Goal: Transaction & Acquisition: Book appointment/travel/reservation

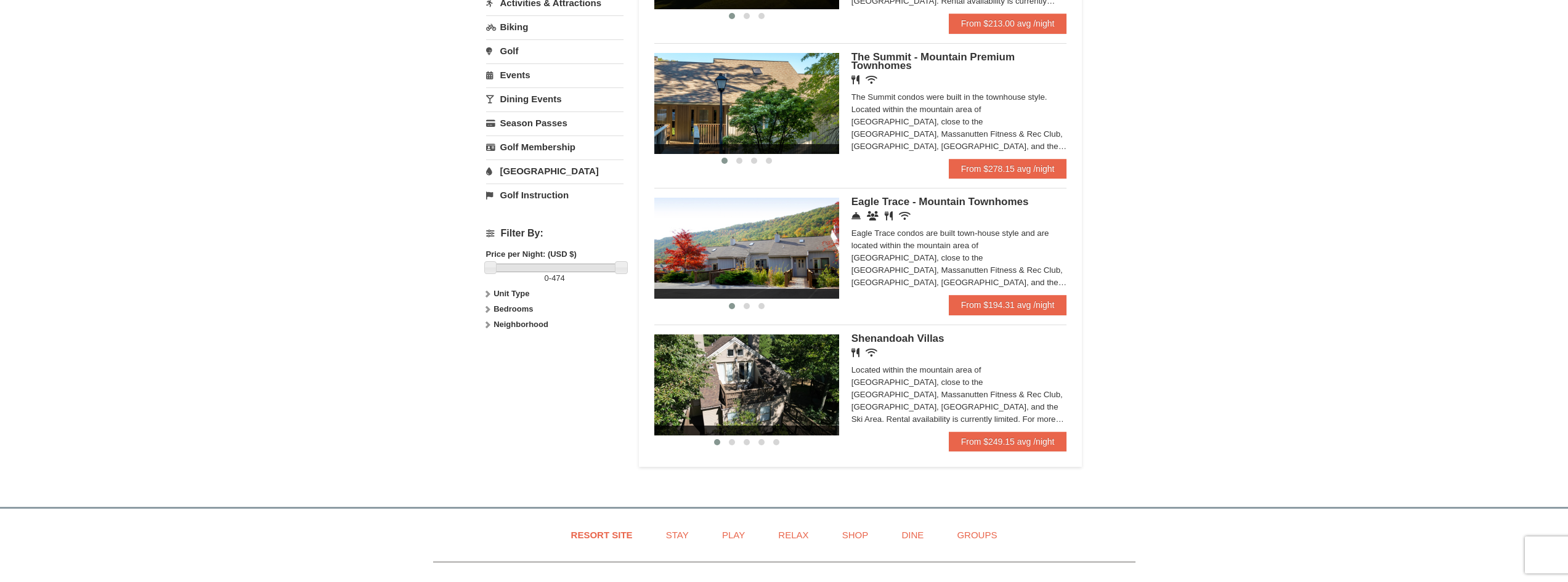
scroll to position [370, 0]
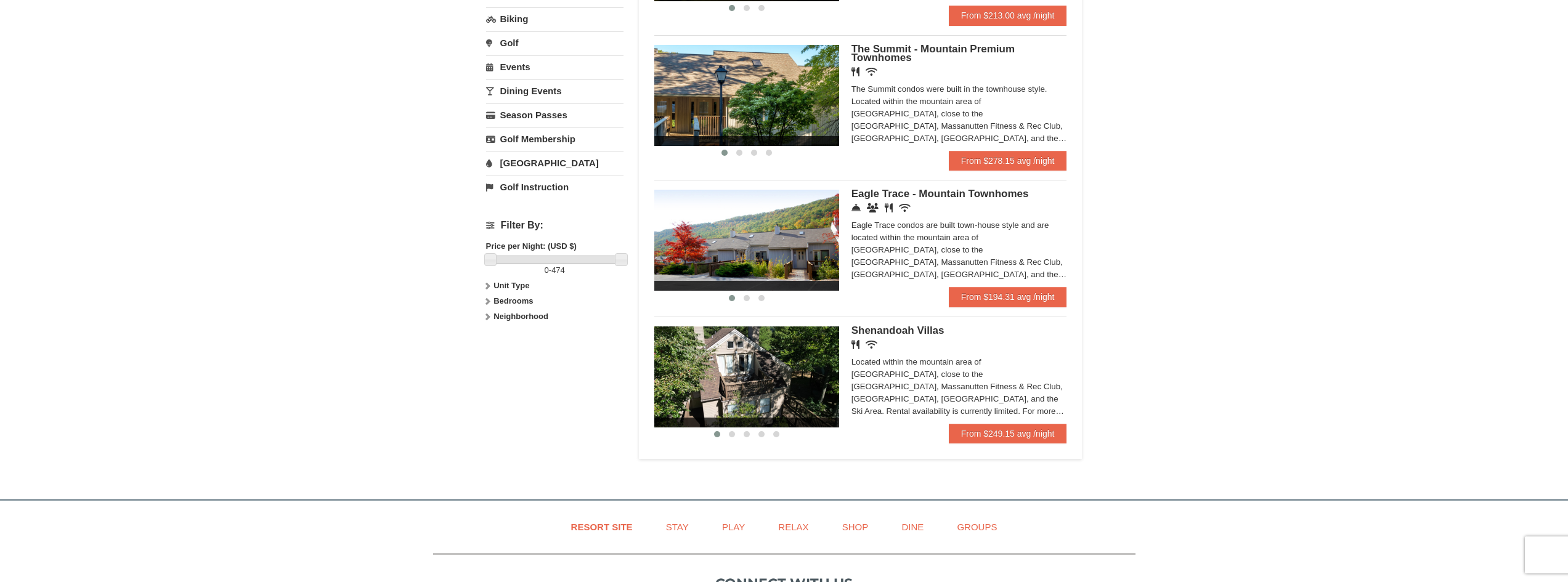
click at [985, 198] on span "Eagle Trace - Mountain Townhomes" at bounding box center [941, 194] width 178 height 12
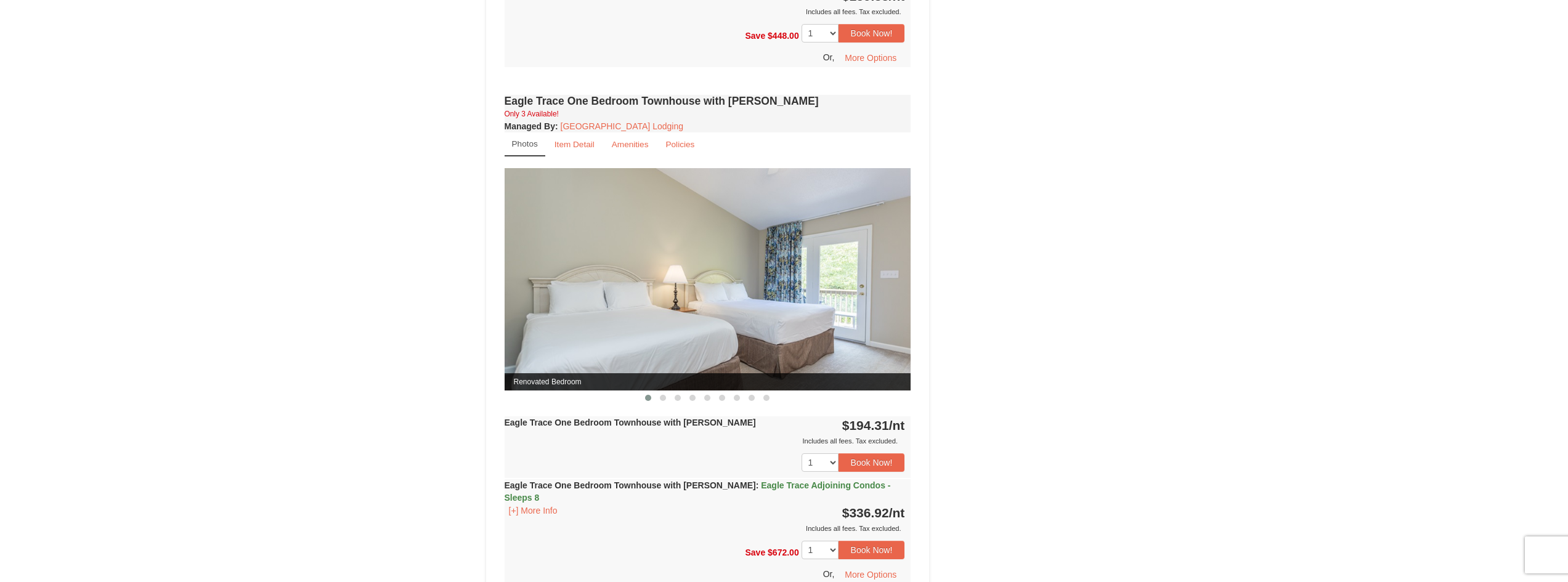
scroll to position [985, 0]
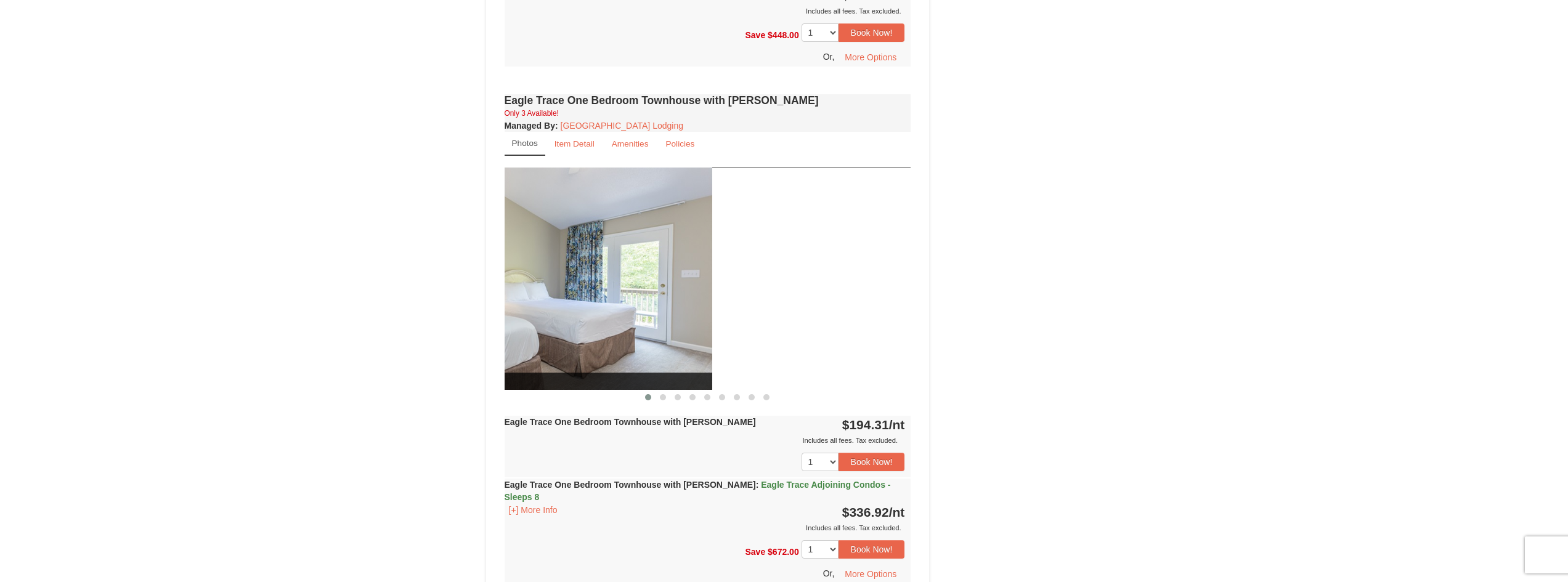
drag, startPoint x: 768, startPoint y: 344, endPoint x: 569, endPoint y: 352, distance: 199.2
click at [569, 352] on img at bounding box center [509, 278] width 406 height 222
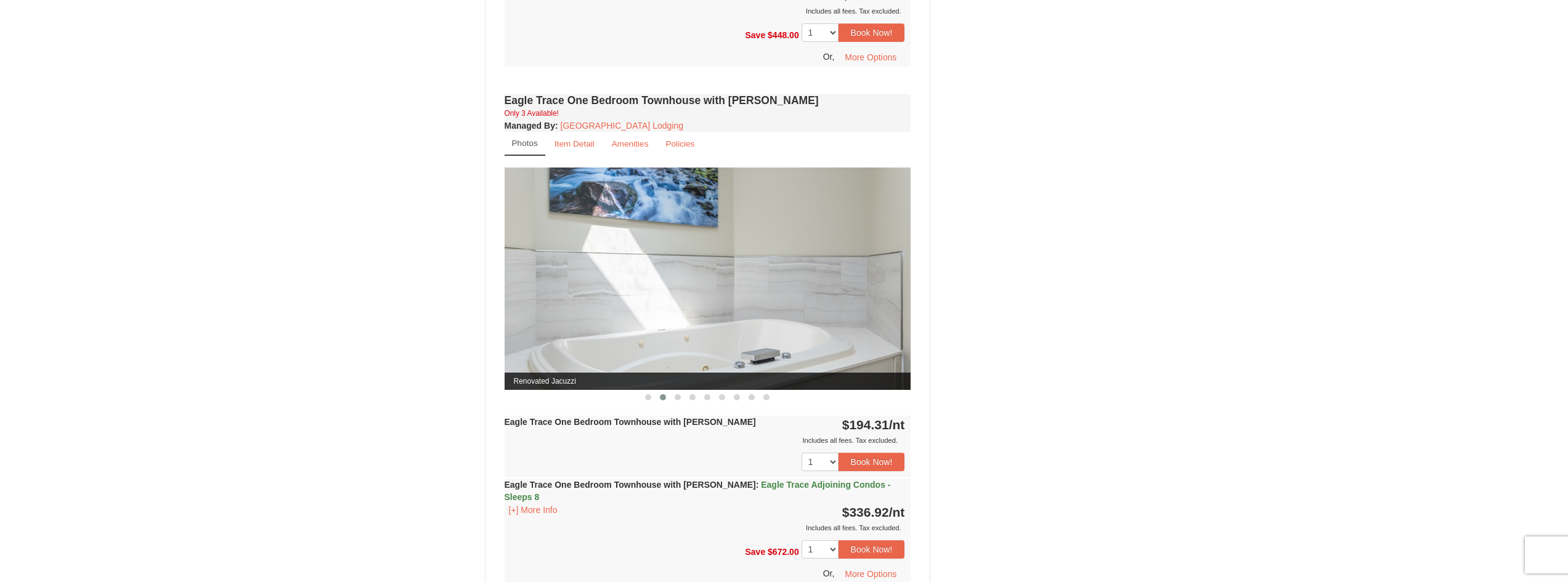
drag, startPoint x: 786, startPoint y: 340, endPoint x: 616, endPoint y: 338, distance: 170.0
click at [649, 336] on img at bounding box center [708, 278] width 406 height 222
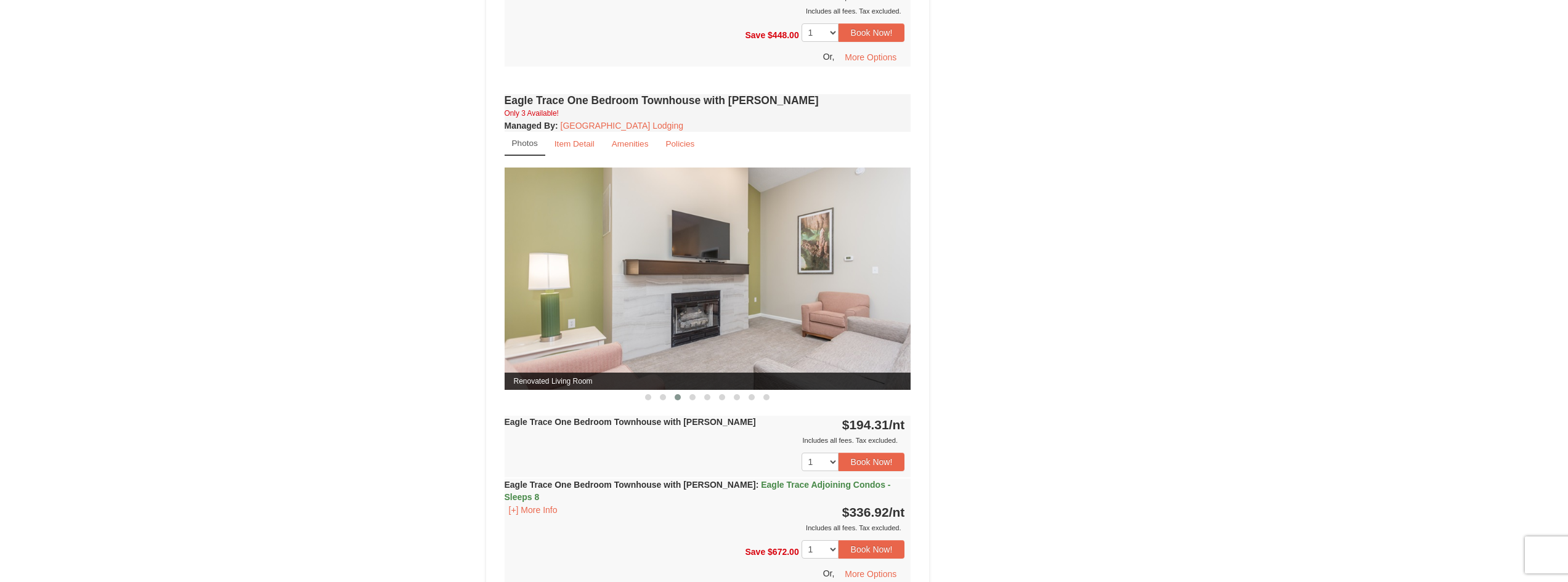
drag, startPoint x: 719, startPoint y: 333, endPoint x: 599, endPoint y: 333, distance: 120.0
click at [645, 333] on img at bounding box center [708, 278] width 406 height 222
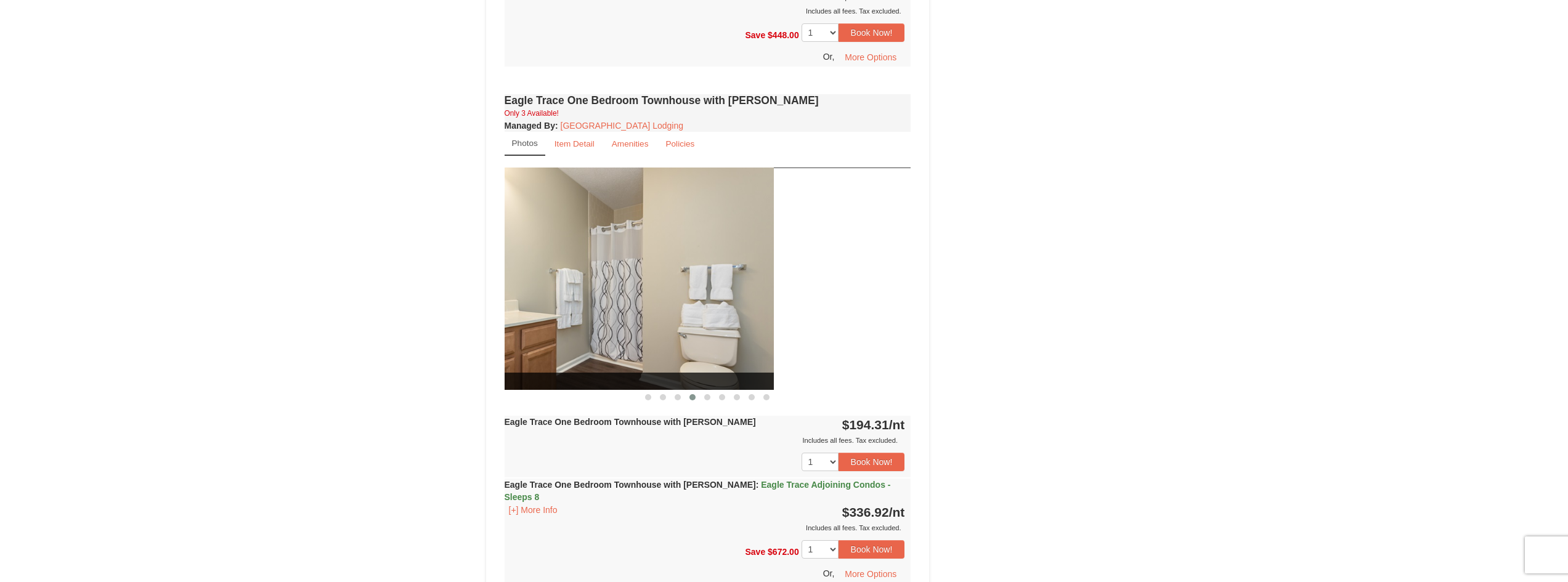
drag, startPoint x: 666, startPoint y: 322, endPoint x: 561, endPoint y: 331, distance: 105.4
click at [603, 326] on img at bounding box center [571, 278] width 406 height 222
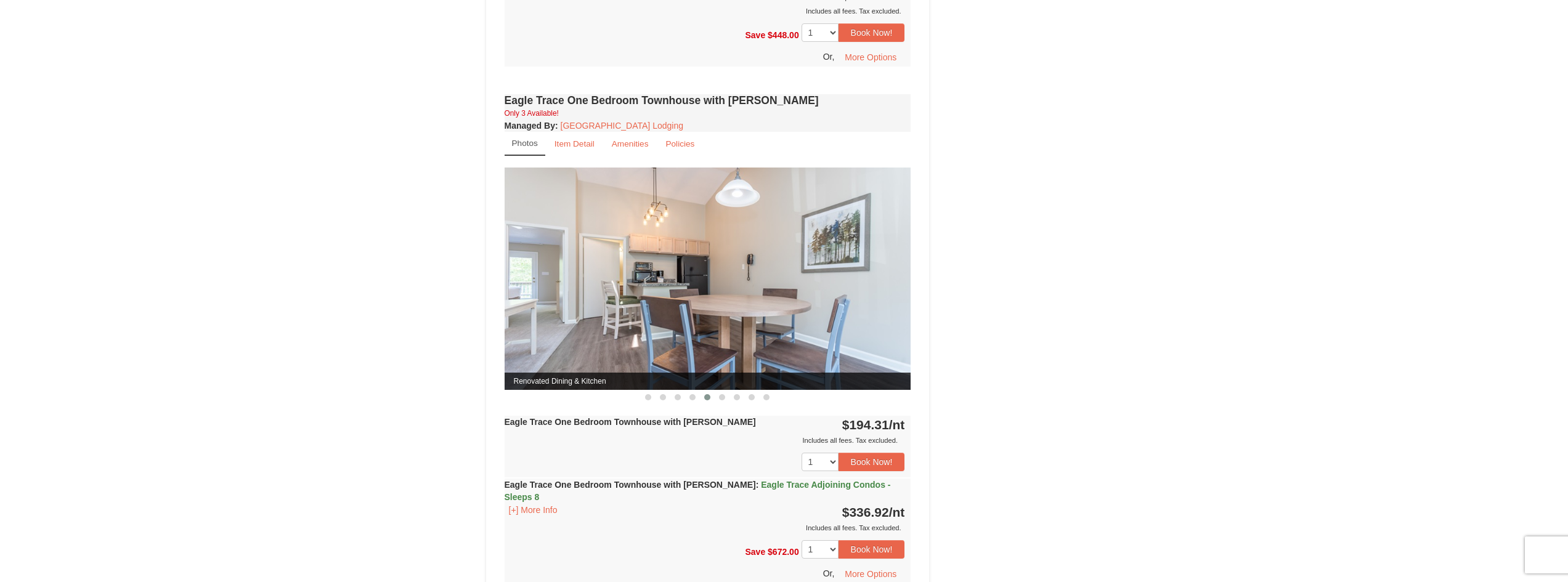
drag, startPoint x: 768, startPoint y: 329, endPoint x: 478, endPoint y: 338, distance: 290.1
click at [489, 337] on div "Book from $160! 1822 Resort Drive, Massanutten, VA Availability Amenities Polic…" at bounding box center [708, 48] width 444 height 1826
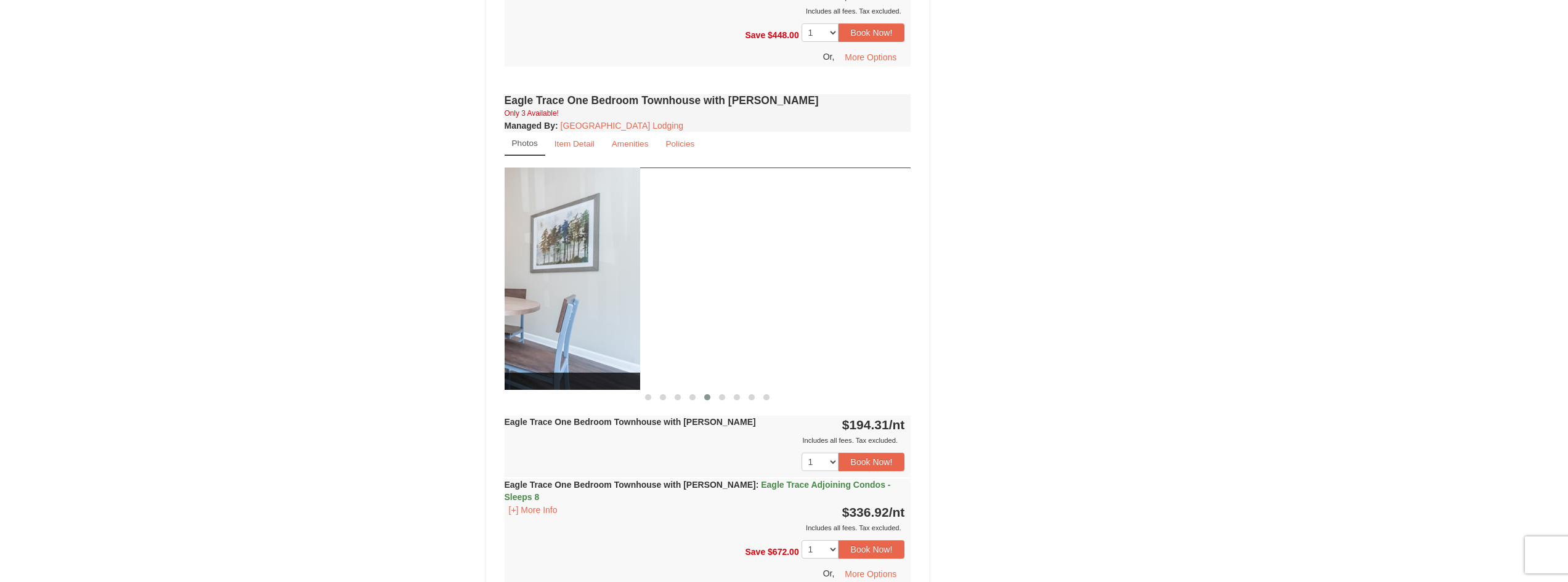
drag, startPoint x: 734, startPoint y: 313, endPoint x: 434, endPoint y: 313, distance: 300.0
click at [434, 312] on div "× <<Back to results Eagle Trace - Mountain Townhomes Book from $160! 1822 Resor…" at bounding box center [784, 24] width 1568 height 1930
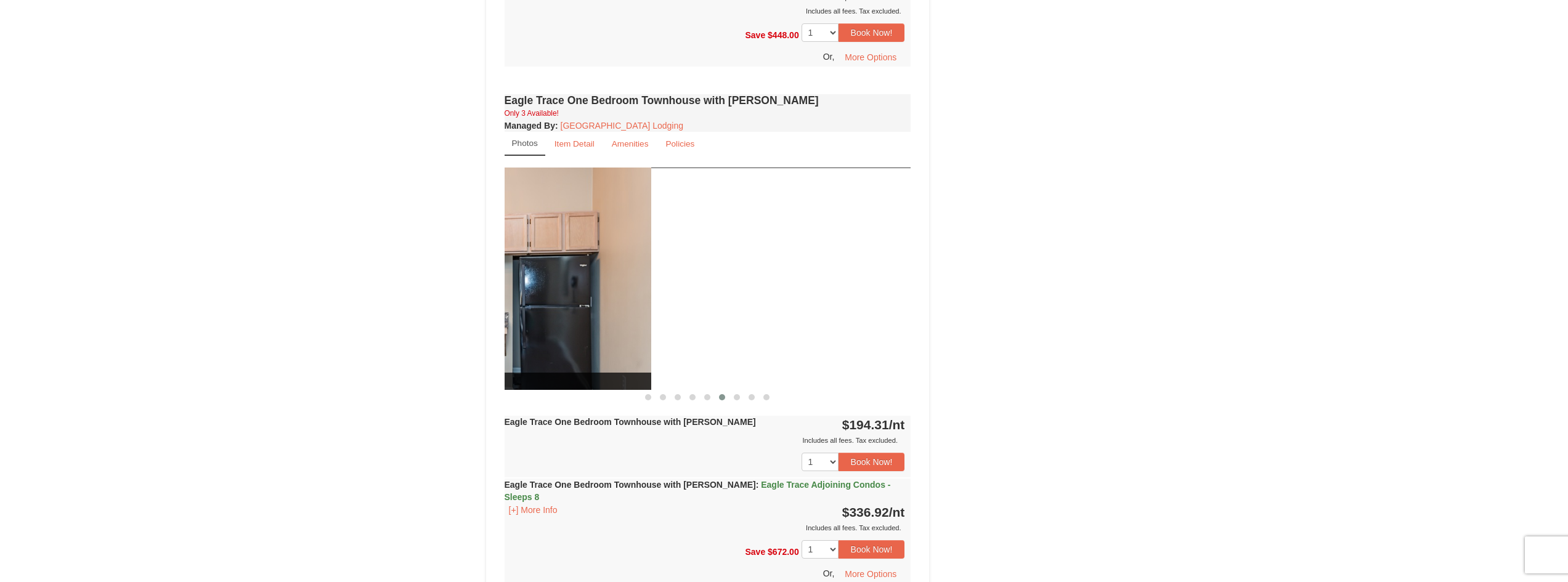
drag, startPoint x: 535, startPoint y: 287, endPoint x: 373, endPoint y: 299, distance: 162.4
click at [431, 293] on div "× <<Back to results Eagle Trace - Mountain Townhomes Book from $160! 1822 Resor…" at bounding box center [784, 24] width 1568 height 1930
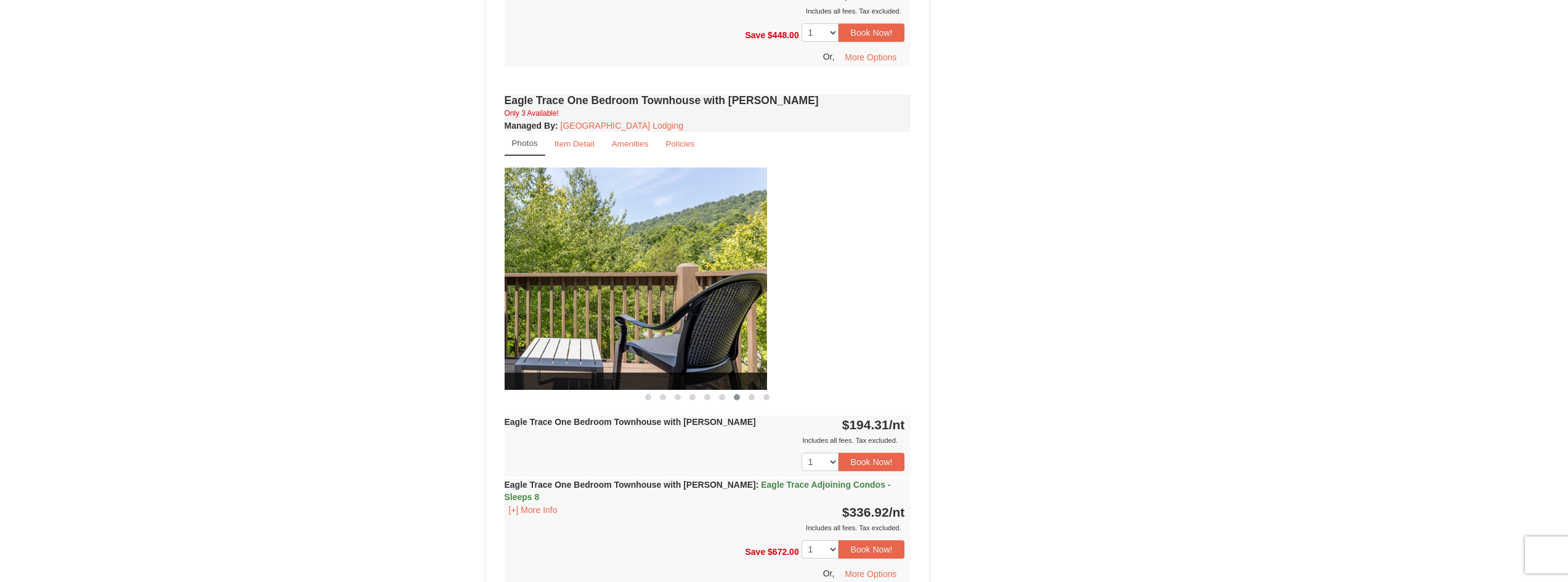
drag, startPoint x: 785, startPoint y: 293, endPoint x: 598, endPoint y: 293, distance: 187.0
click at [614, 290] on img at bounding box center [564, 278] width 406 height 222
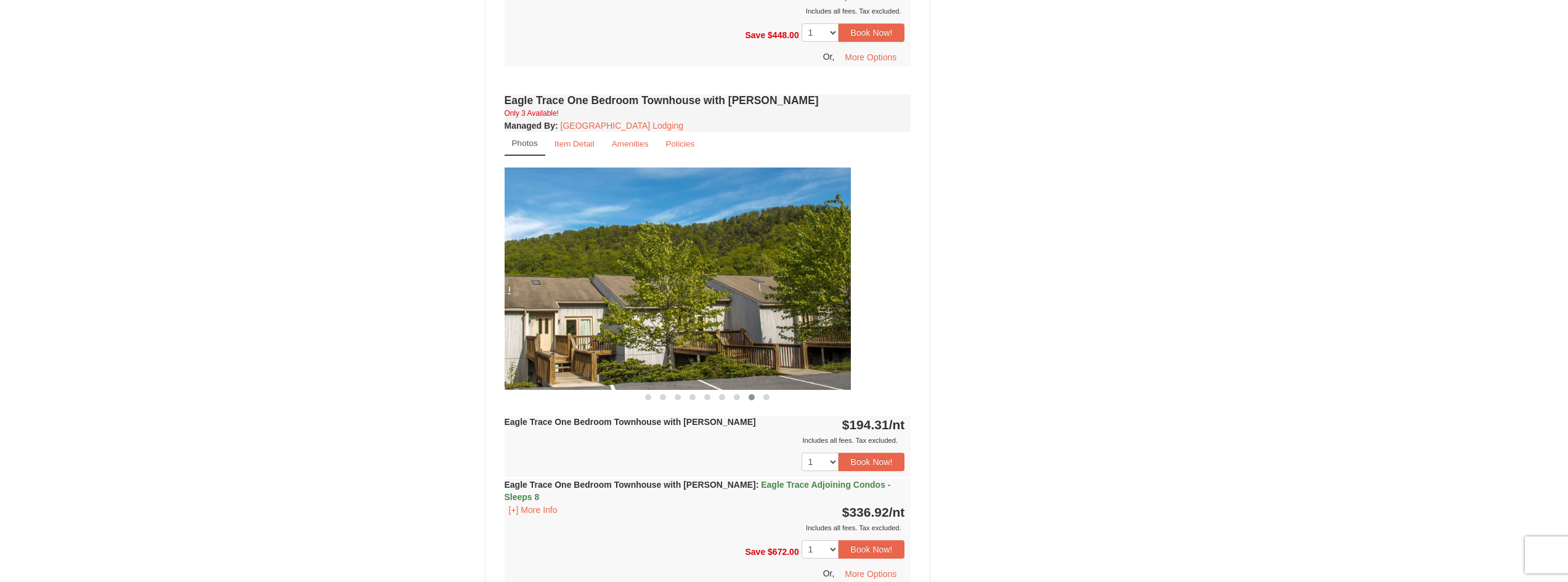
drag, startPoint x: 876, startPoint y: 304, endPoint x: 737, endPoint y: 297, distance: 139.2
click at [742, 297] on img at bounding box center [648, 278] width 406 height 222
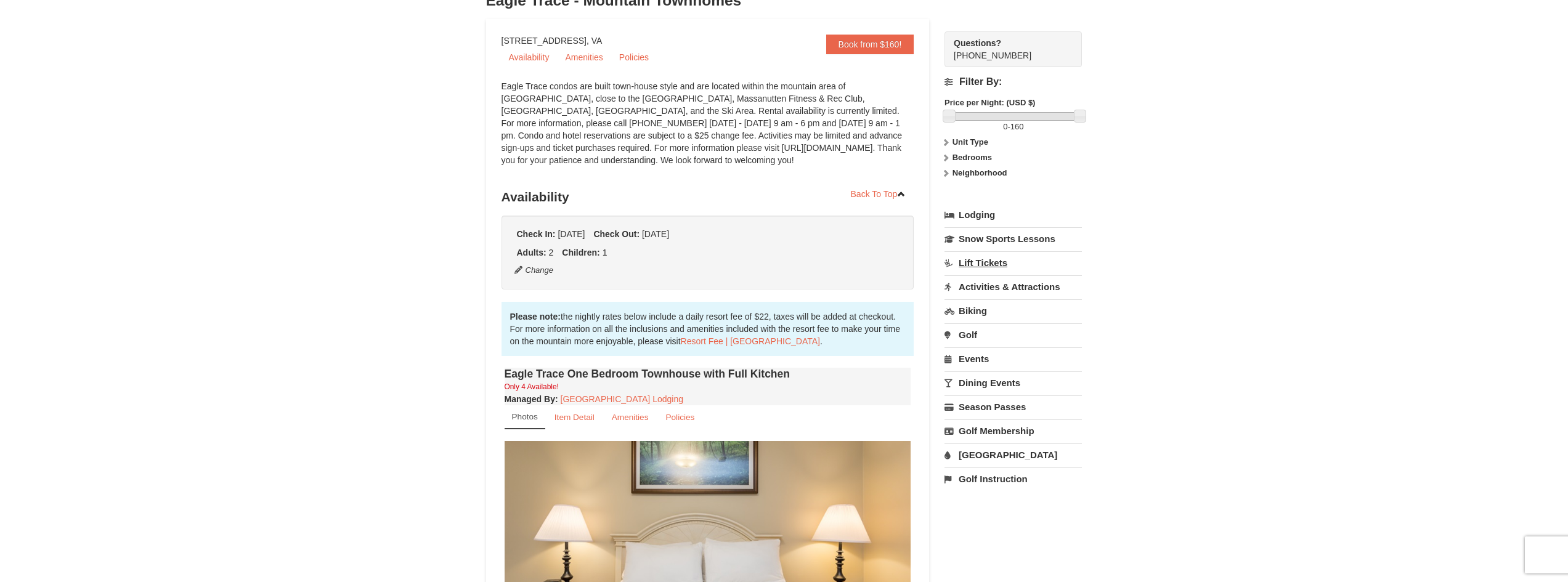
scroll to position [124, 0]
